Goal: Find specific page/section: Find specific page/section

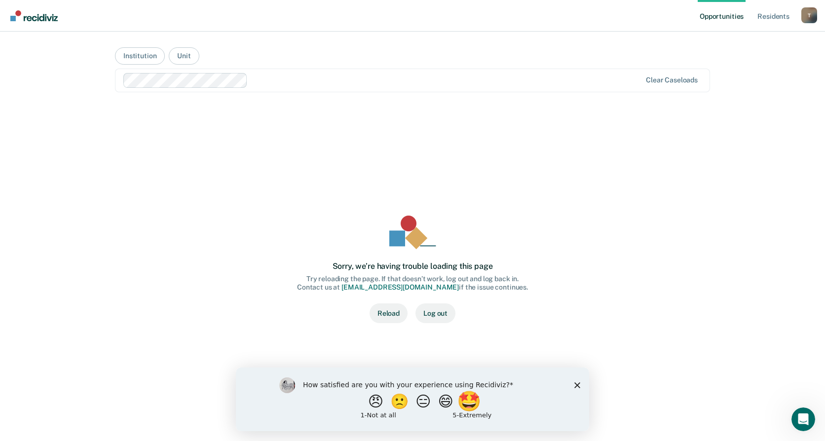
click at [476, 407] on button "🤩" at bounding box center [470, 401] width 27 height 20
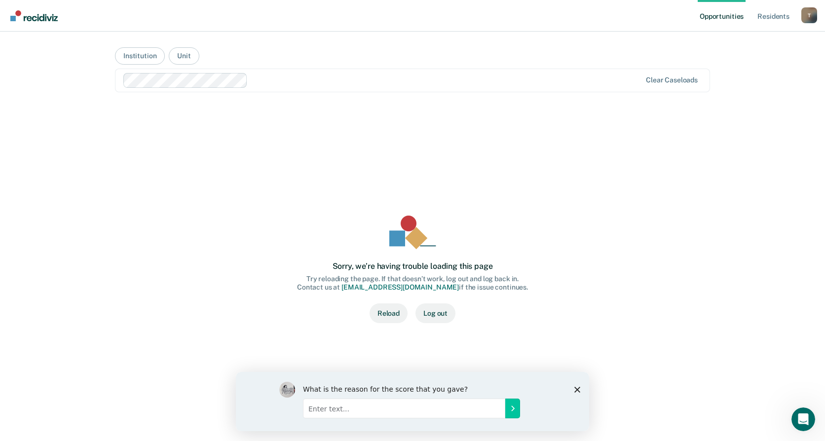
click at [582, 388] on div "What is the reason for the score that you gave?" at bounding box center [412, 401] width 353 height 59
click at [579, 389] on icon "Close survey" at bounding box center [577, 389] width 6 height 6
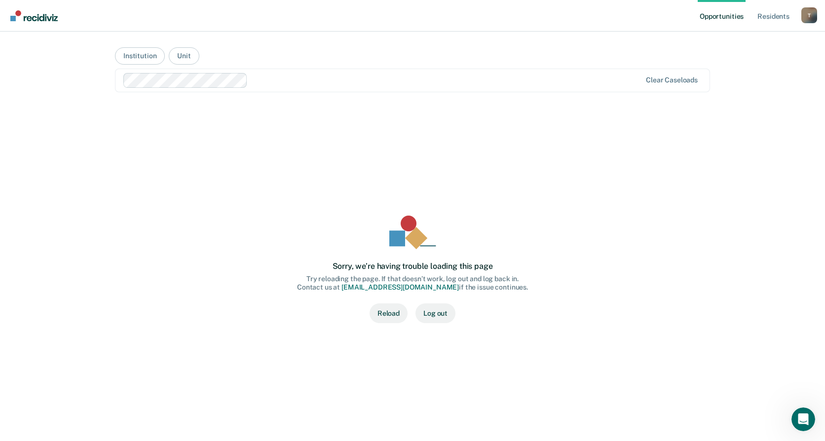
click at [390, 314] on button "Reload" at bounding box center [389, 313] width 38 height 20
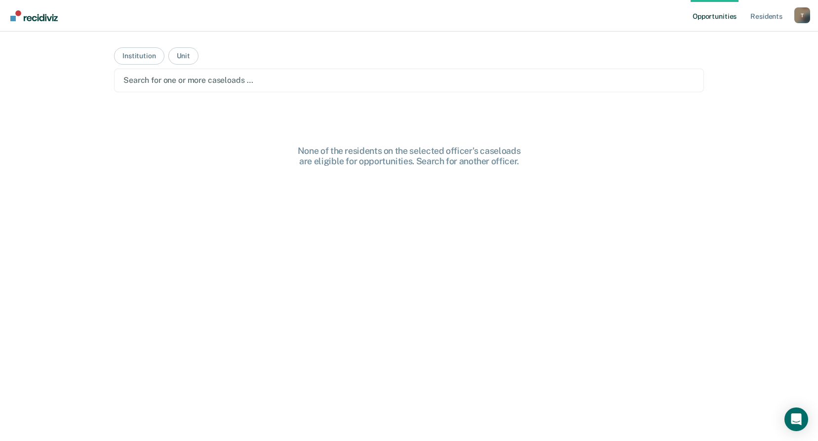
click at [416, 86] on div "Search for one or more caseloads …" at bounding box center [408, 80] width 573 height 13
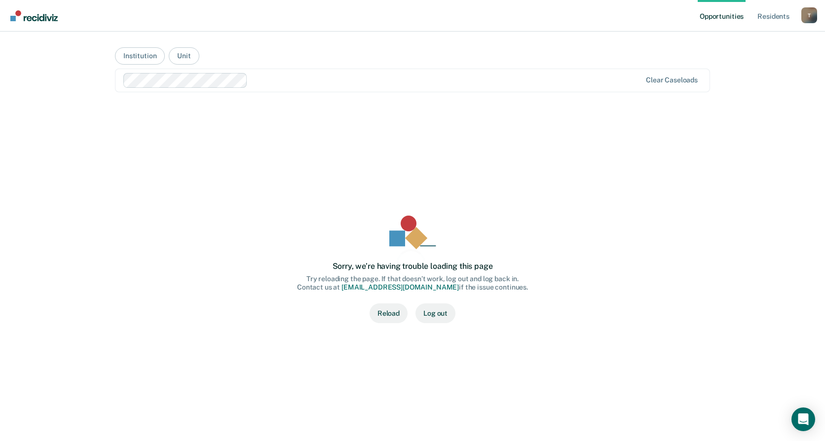
click at [366, 51] on main "Institution Unit Clear caseloads Loading data... Sorry, we’re having trouble lo…" at bounding box center [412, 225] width 619 height 386
click at [287, 191] on div "Sorry, we’re having trouble loading this page Try reloading the page. If that d…" at bounding box center [413, 269] width 564 height 299
